Goal: Transaction & Acquisition: Download file/media

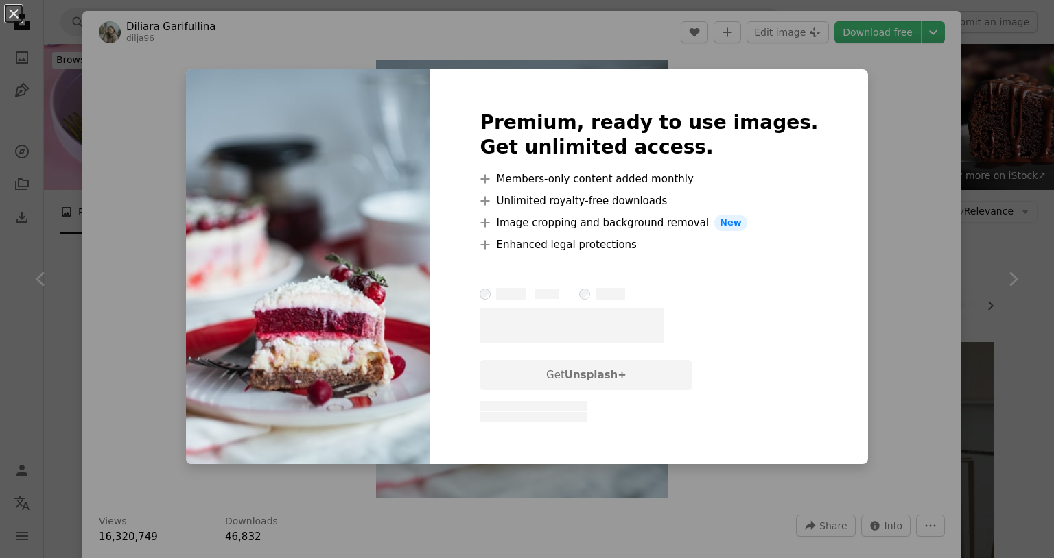
scroll to position [685, 0]
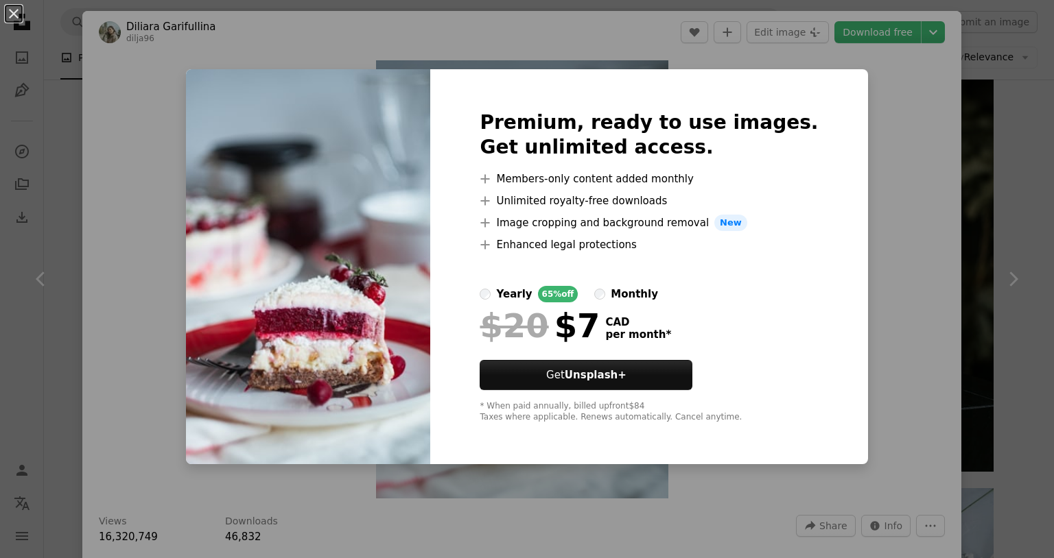
click at [916, 106] on div "An X shape Premium, ready to use images. Get unlimited access. A plus sign Memb…" at bounding box center [527, 279] width 1054 height 558
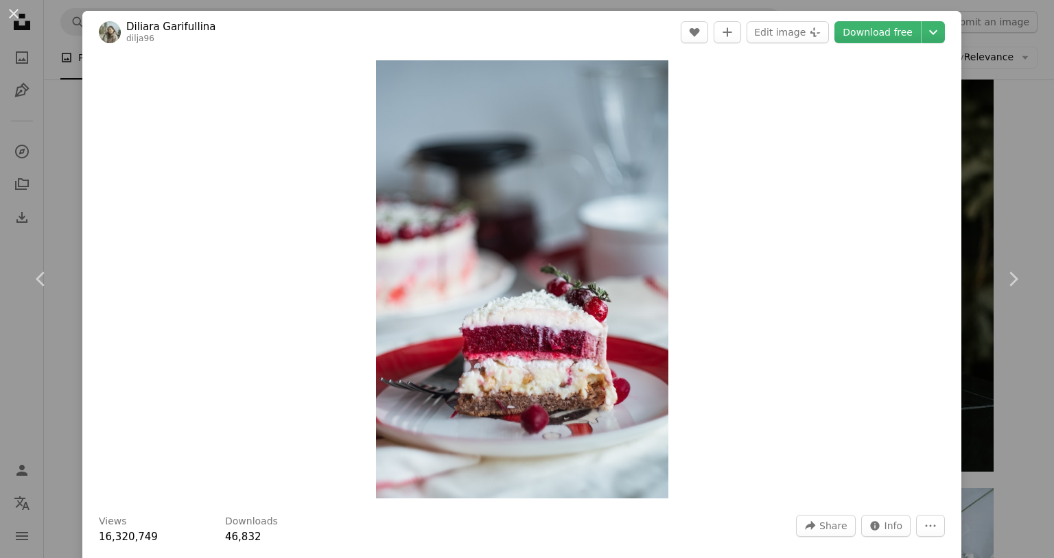
click at [890, 43] on header "Diliara Garifullina dilja96 A heart A plus sign Edit image Plus sign for Unspla…" at bounding box center [521, 32] width 879 height 43
click at [895, 38] on link "Download free" at bounding box center [877, 32] width 86 height 22
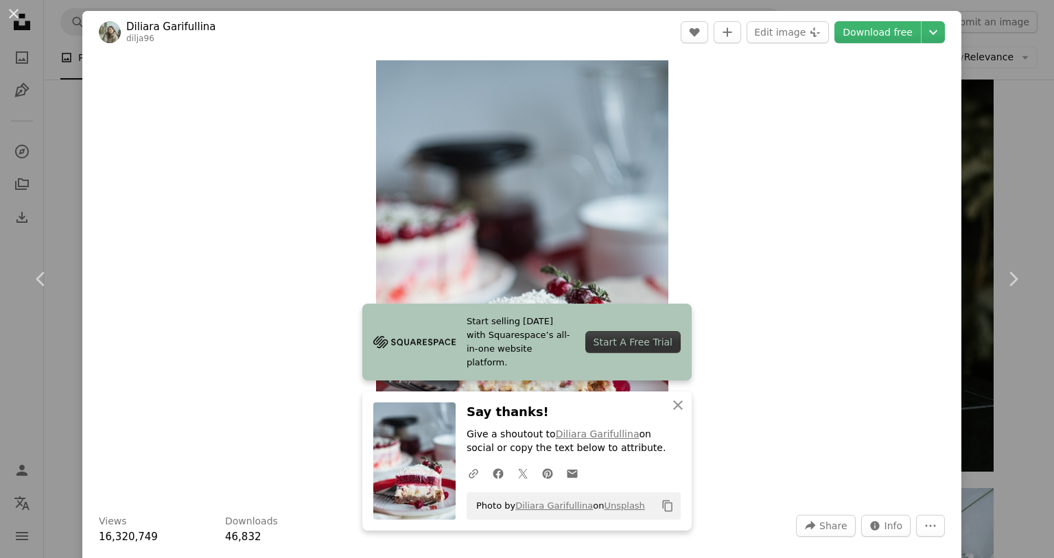
click at [986, 40] on div "An X shape Chevron left Chevron right Diliara Garifullina dilja96 A heart A plu…" at bounding box center [527, 279] width 1054 height 558
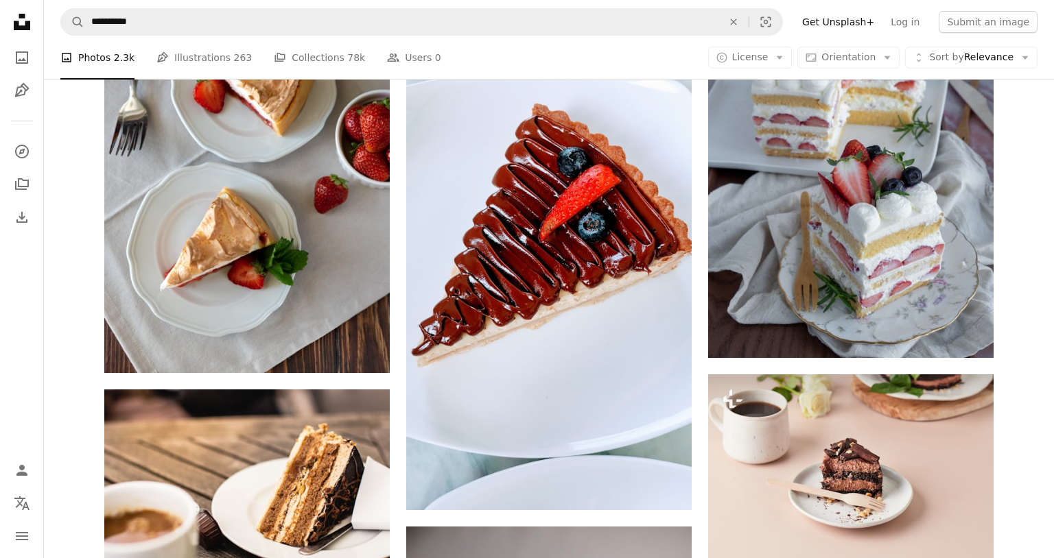
scroll to position [2032, 0]
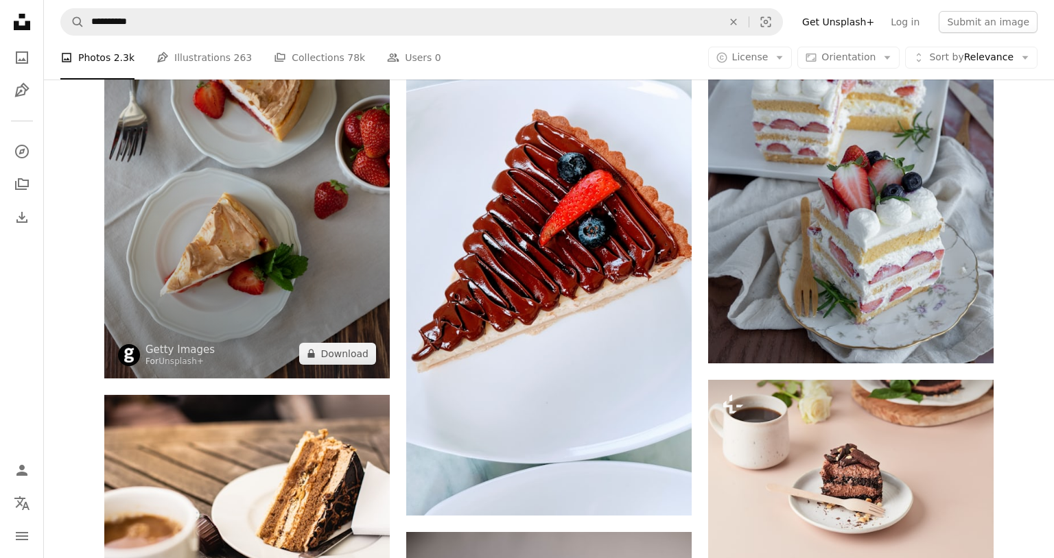
click at [209, 162] on img at bounding box center [246, 164] width 285 height 427
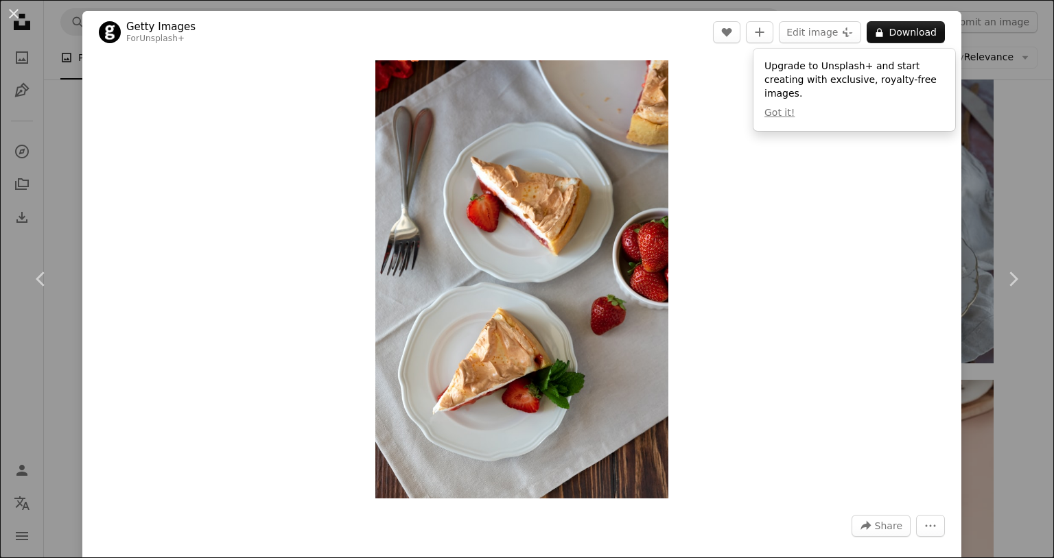
click at [1000, 107] on div "An X shape Chevron left Chevron right Getty Images For Unsplash+ A heart A plus…" at bounding box center [527, 279] width 1054 height 558
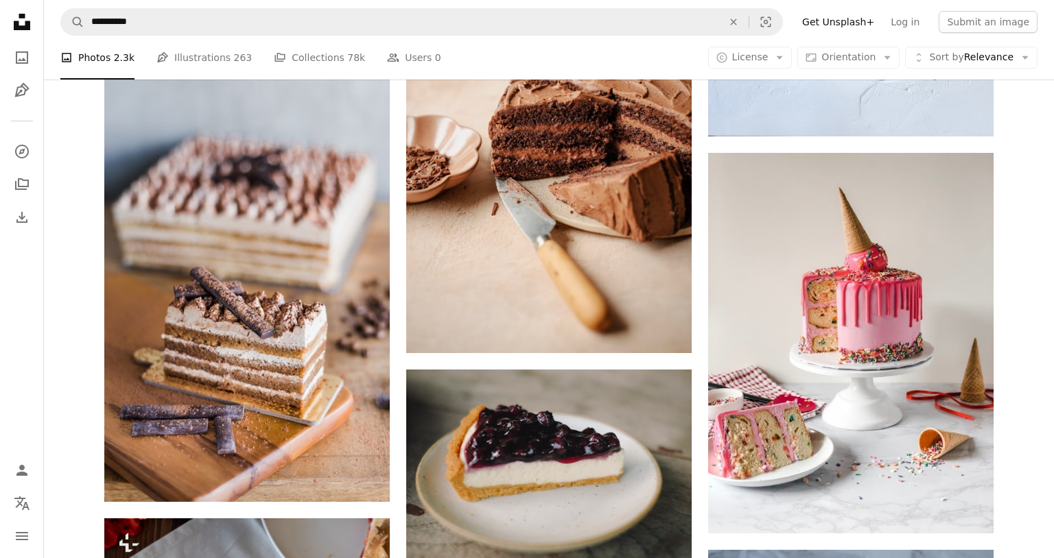
scroll to position [1462, 0]
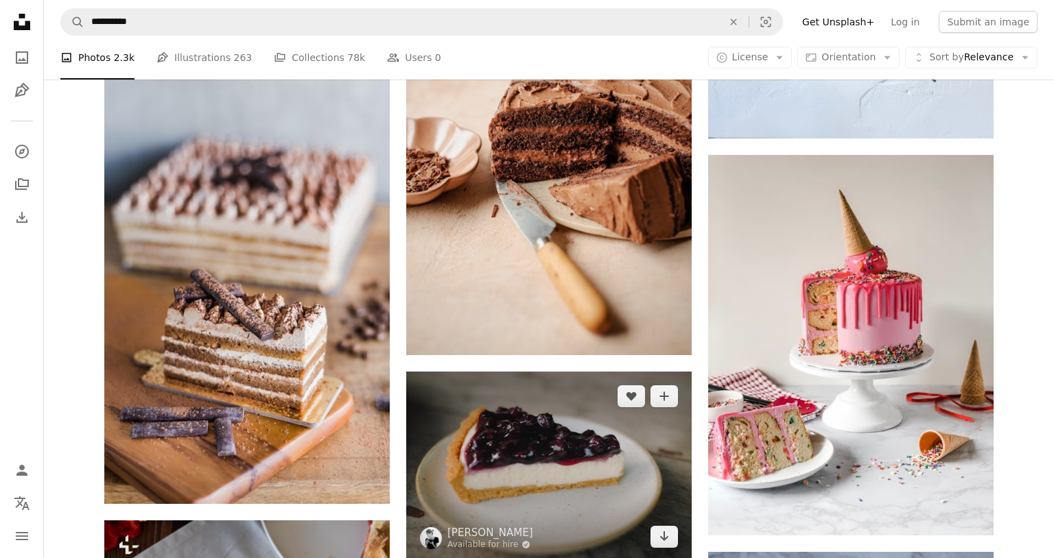
click at [516, 440] on img at bounding box center [548, 467] width 285 height 190
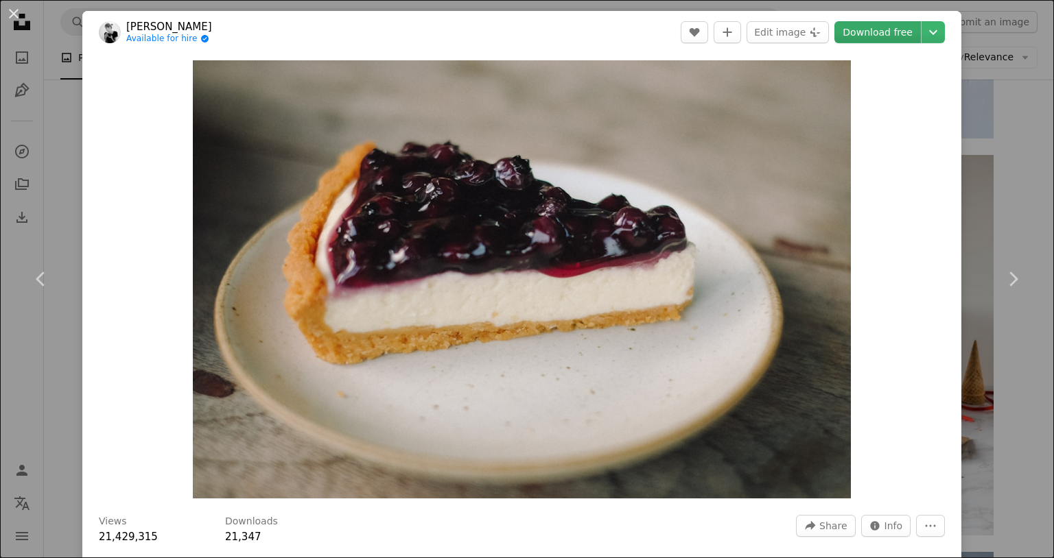
click at [894, 29] on link "Download free" at bounding box center [877, 32] width 86 height 22
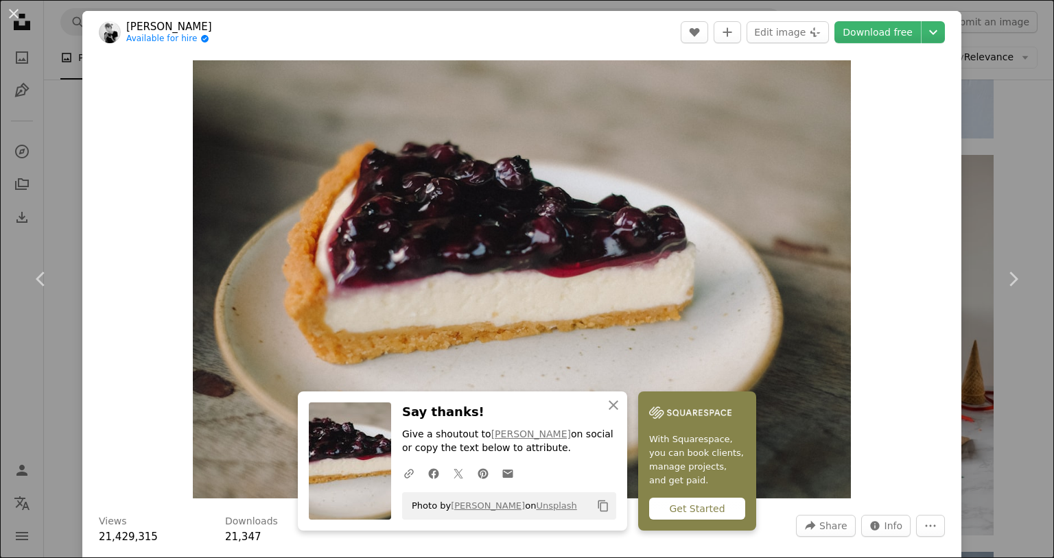
click at [1002, 150] on div "An X shape Chevron left Chevron right Mink Mingle Available for hire A checkmar…" at bounding box center [527, 279] width 1054 height 558
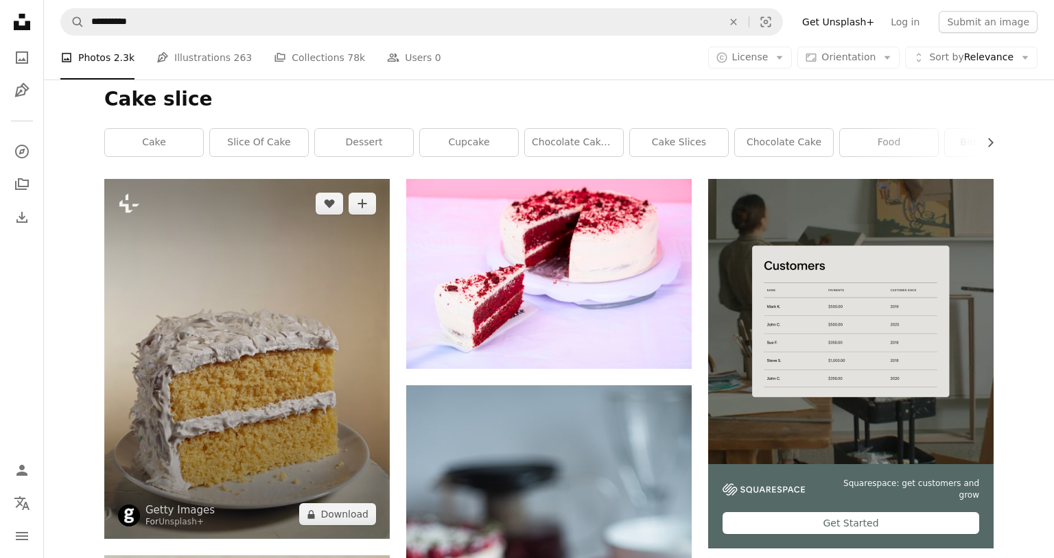
scroll to position [154, 0]
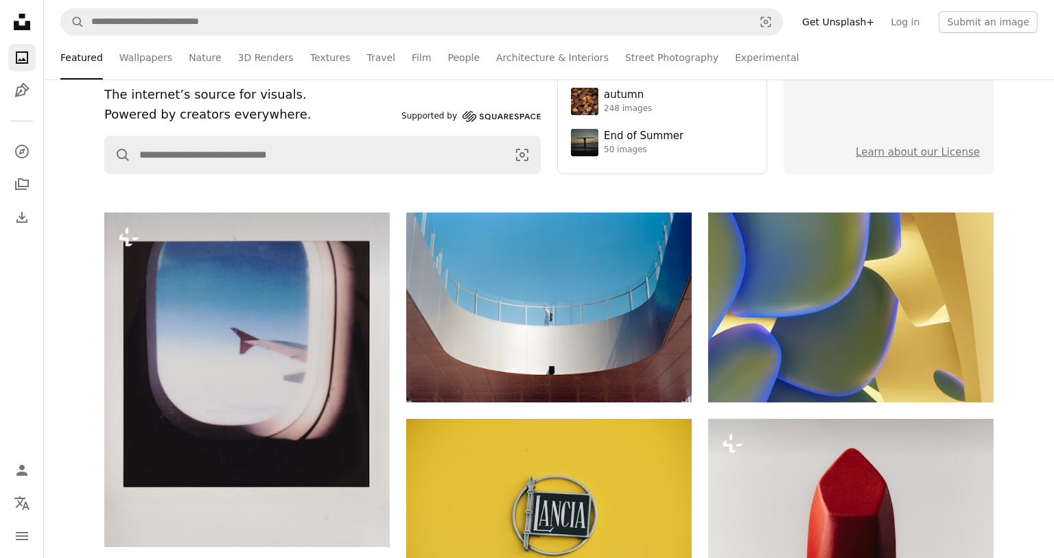
scroll to position [78, 0]
